Goal: Navigation & Orientation: Find specific page/section

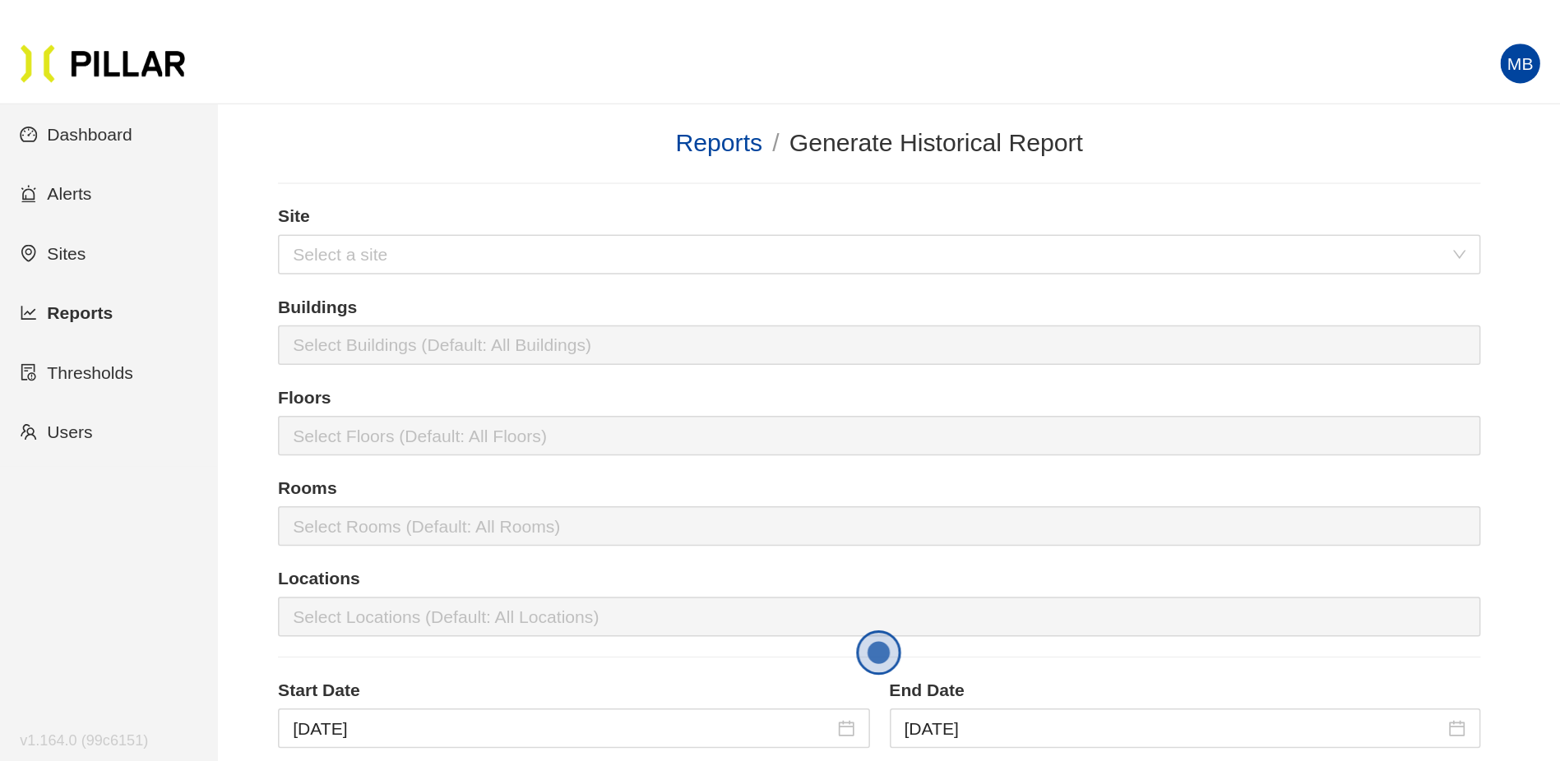
scroll to position [212, 0]
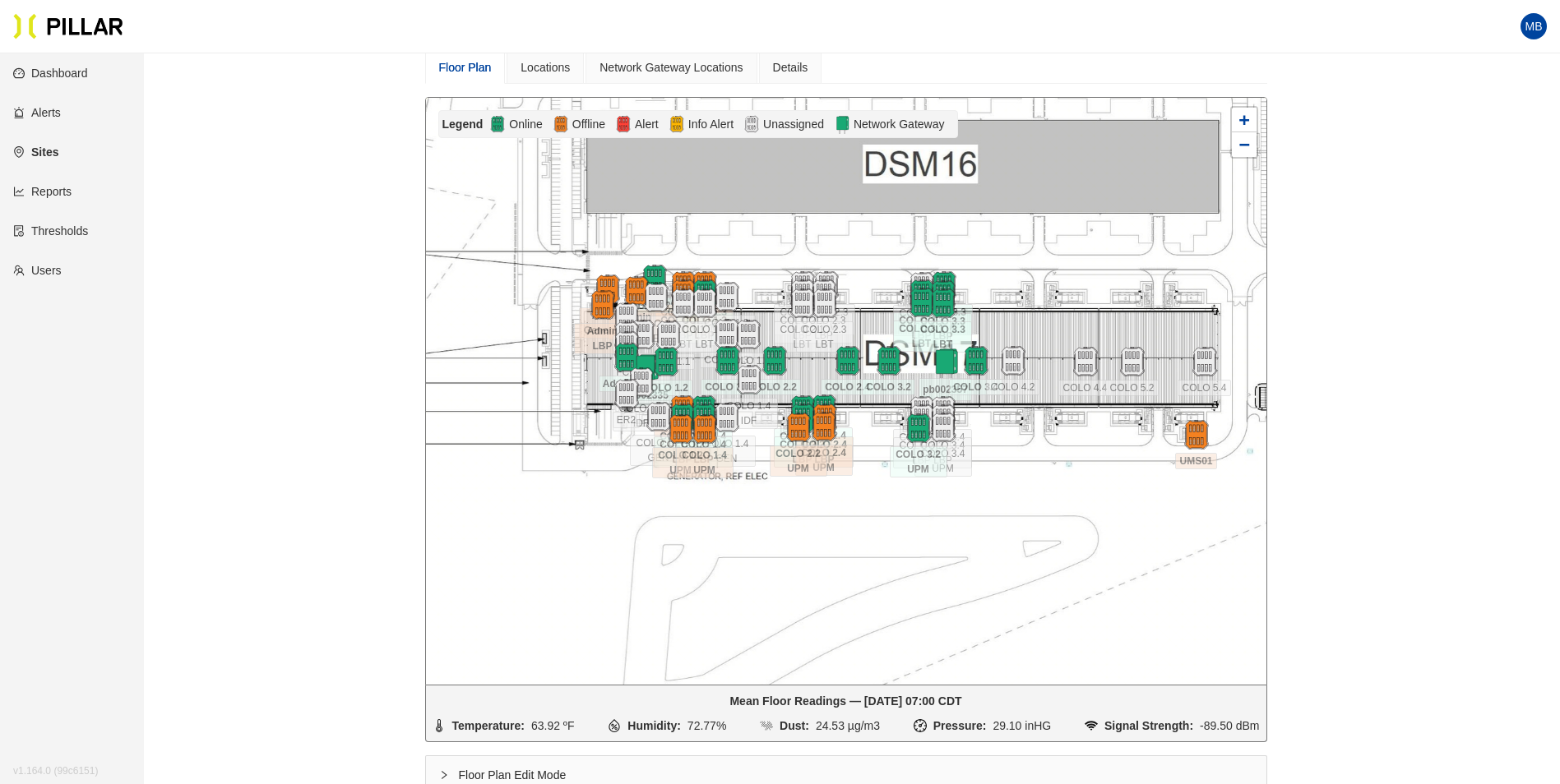
scroll to position [164, 0]
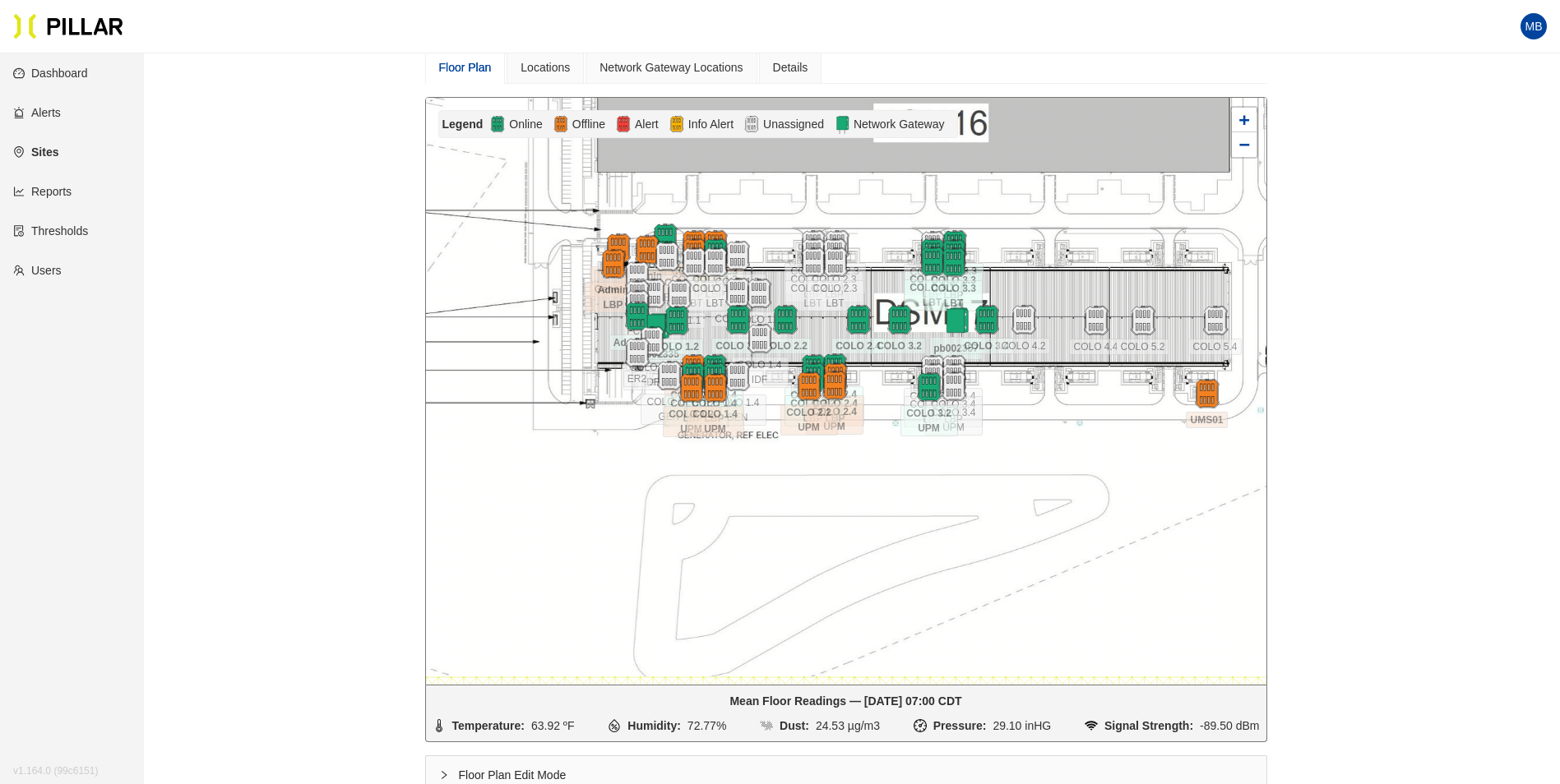
drag, startPoint x: 590, startPoint y: 502, endPoint x: 601, endPoint y: 461, distance: 42.4
click at [601, 461] on div at bounding box center [846, 391] width 841 height 587
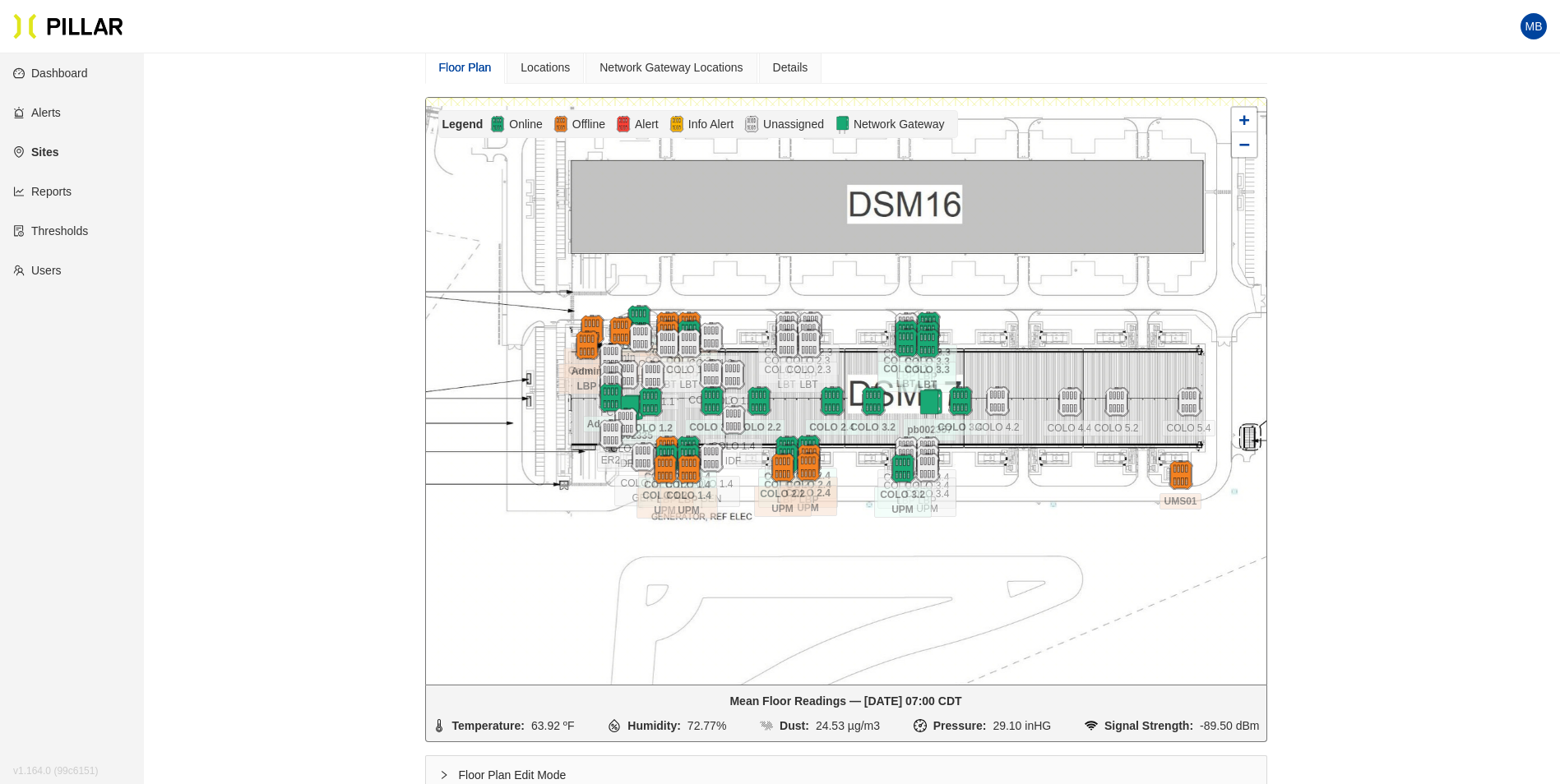
drag, startPoint x: 1086, startPoint y: 504, endPoint x: 1059, endPoint y: 586, distance: 86.3
click at [1046, 487] on div at bounding box center [846, 391] width 841 height 587
drag, startPoint x: 1494, startPoint y: 323, endPoint x: 1487, endPoint y: 314, distance: 11.4
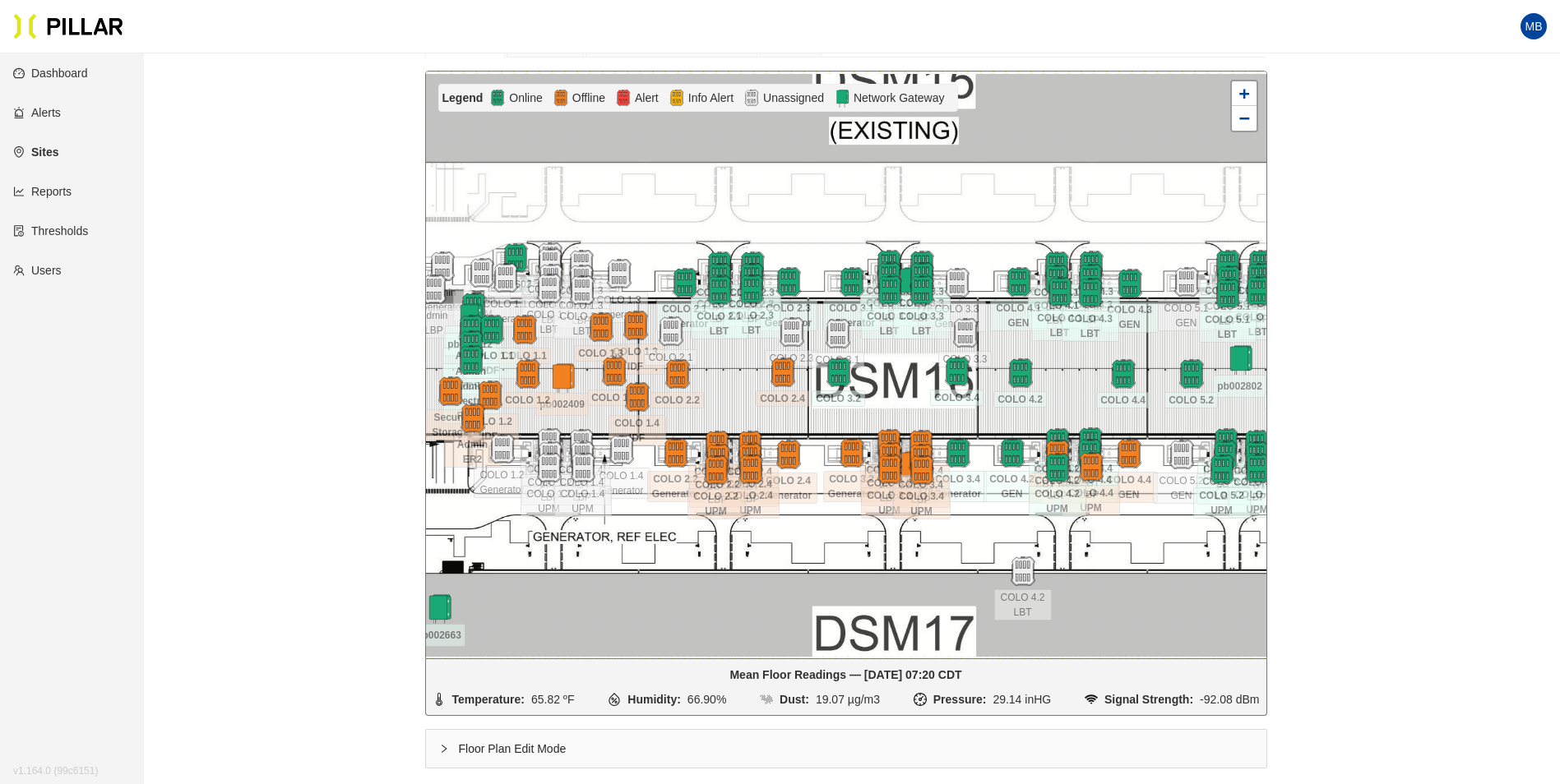
scroll to position [217, 0]
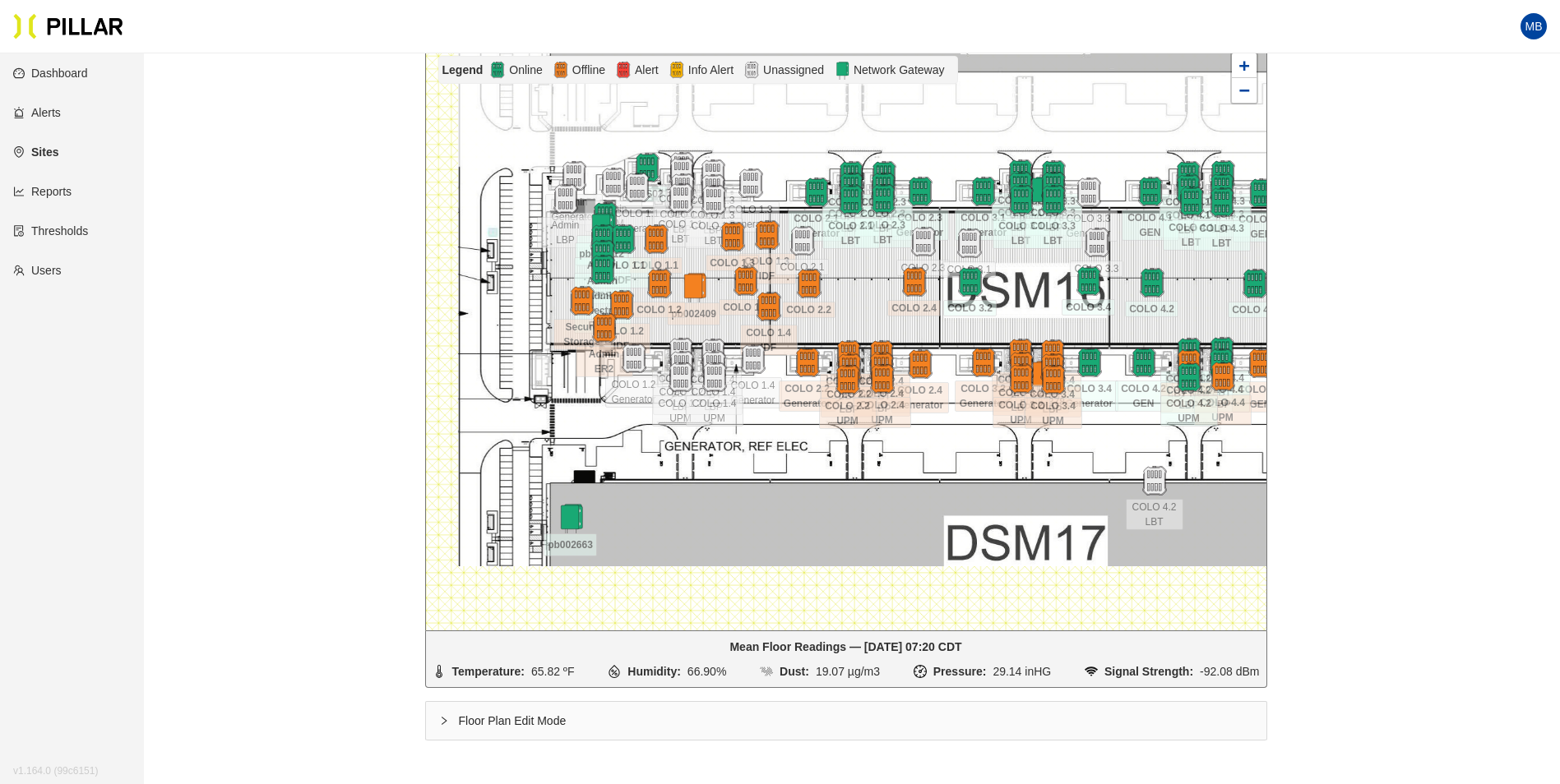
drag, startPoint x: 953, startPoint y: 520, endPoint x: 1009, endPoint y: 445, distance: 93.6
click at [1006, 450] on div at bounding box center [846, 337] width 841 height 587
click at [1009, 445] on div at bounding box center [846, 337] width 841 height 587
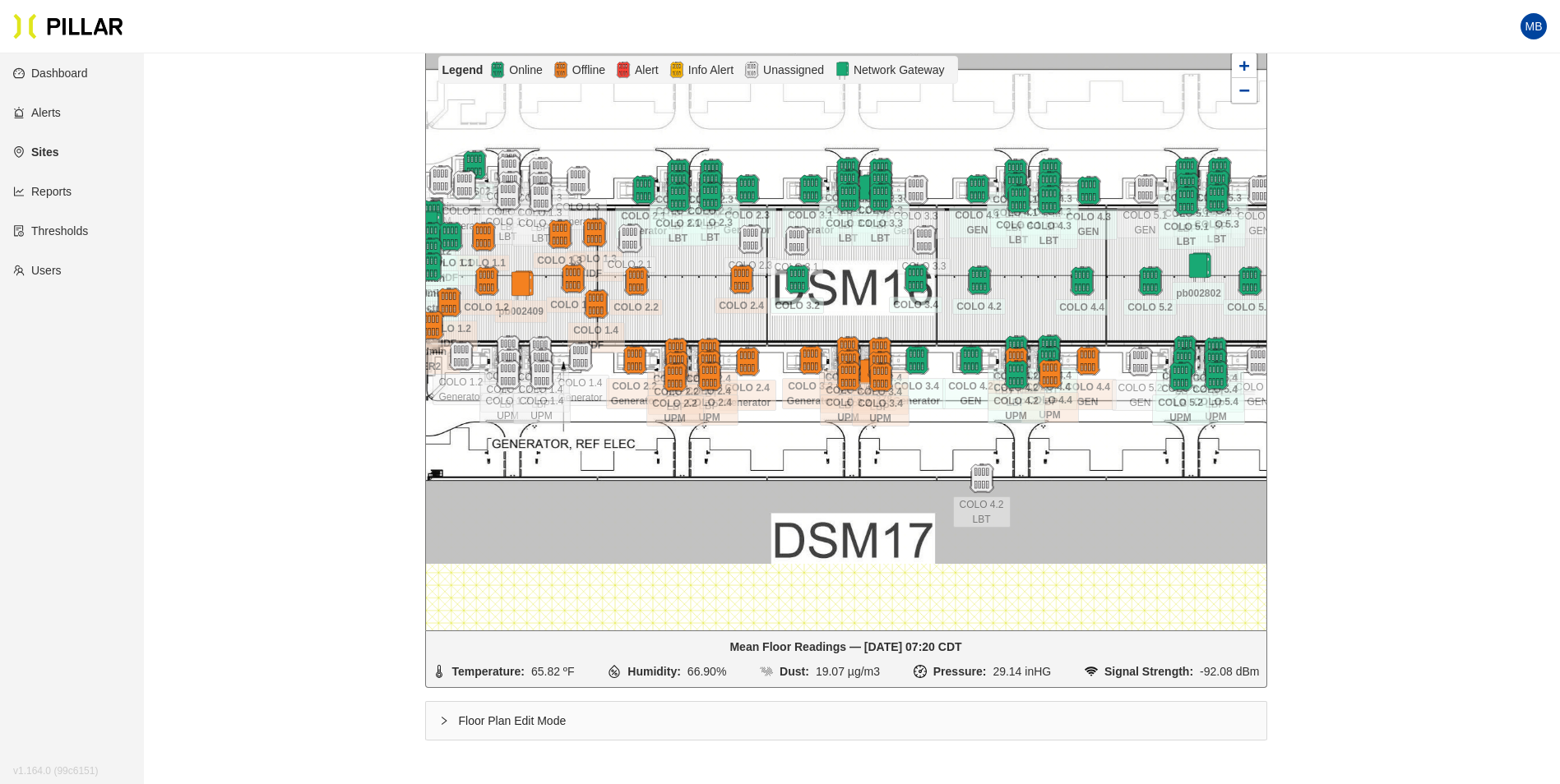
drag, startPoint x: 1030, startPoint y: 438, endPoint x: 1006, endPoint y: 442, distance: 24.3
click at [1006, 442] on div at bounding box center [846, 337] width 841 height 587
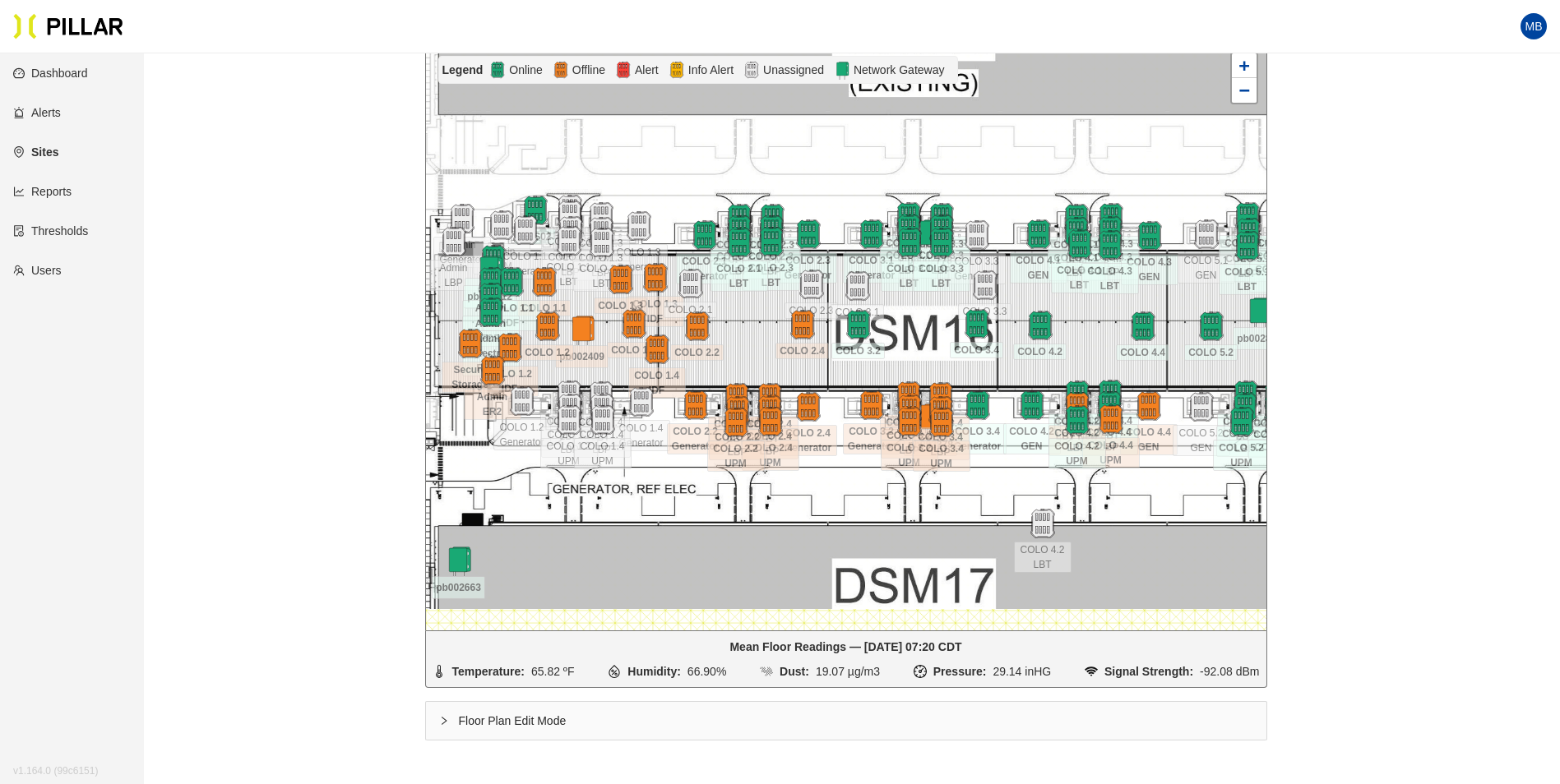
drag, startPoint x: 1117, startPoint y: 451, endPoint x: 1233, endPoint y: 493, distance: 123.4
click at [1233, 494] on div at bounding box center [846, 337] width 841 height 587
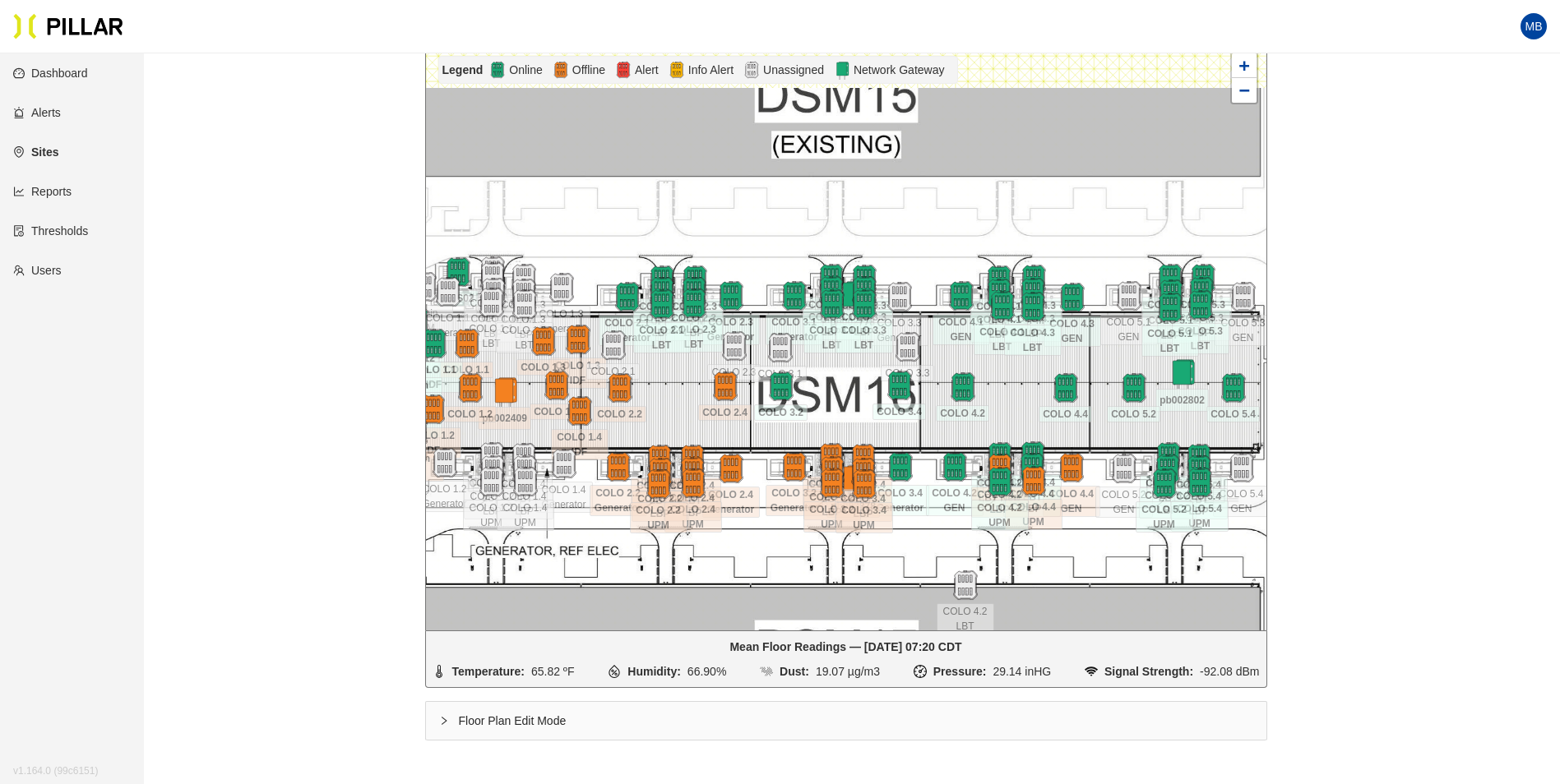
drag, startPoint x: 1051, startPoint y: 478, endPoint x: 914, endPoint y: 546, distance: 152.9
click at [914, 546] on div at bounding box center [846, 337] width 841 height 587
